Goal: Task Accomplishment & Management: Manage account settings

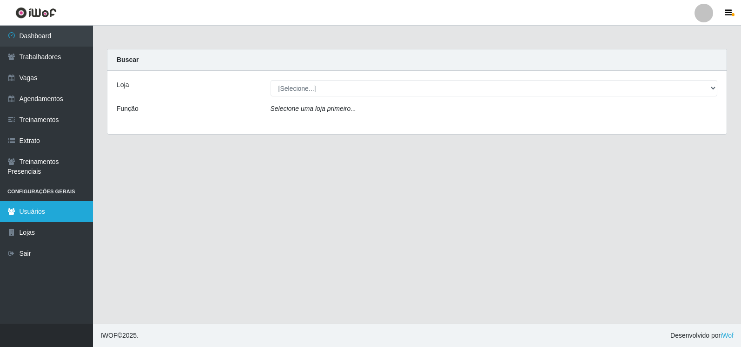
click at [39, 212] on link "Usuários" at bounding box center [46, 211] width 93 height 21
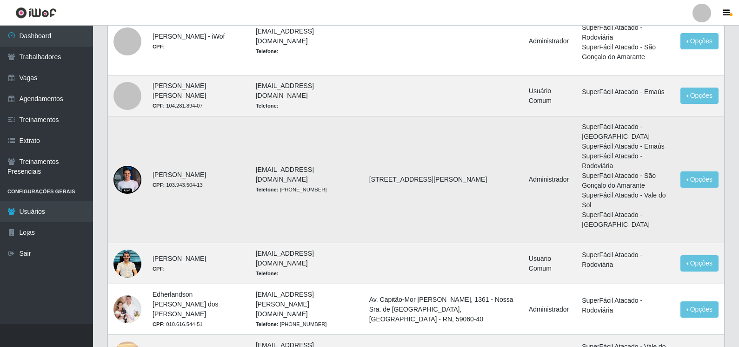
scroll to position [748, 0]
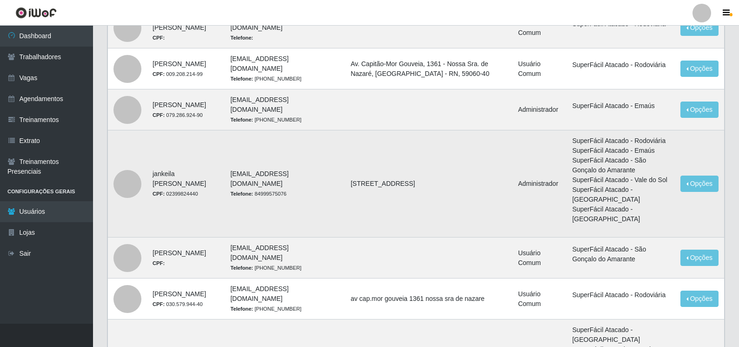
scroll to position [326, 0]
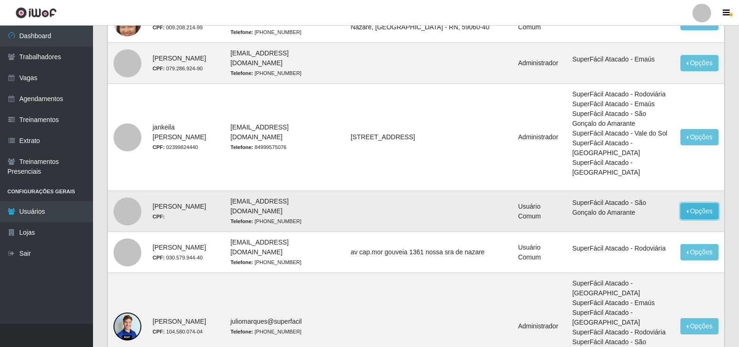
click at [707, 219] on button "Opções" at bounding box center [699, 211] width 38 height 16
click at [640, 216] on link "Editar" at bounding box center [628, 212] width 27 height 7
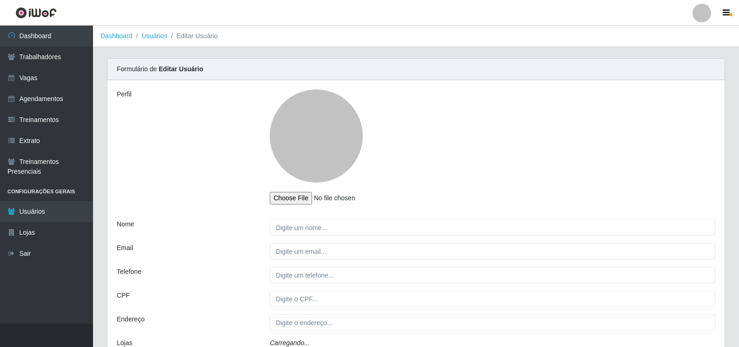
type input "[PERSON_NAME]"
type input "[EMAIL_ADDRESS][DOMAIN_NAME]"
type input "[PHONE_NUMBER]"
select select "1"
select select "2"
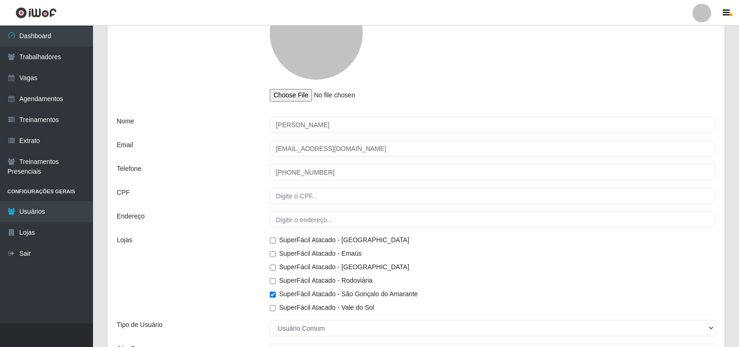
scroll to position [102, 0]
